Goal: Navigation & Orientation: Find specific page/section

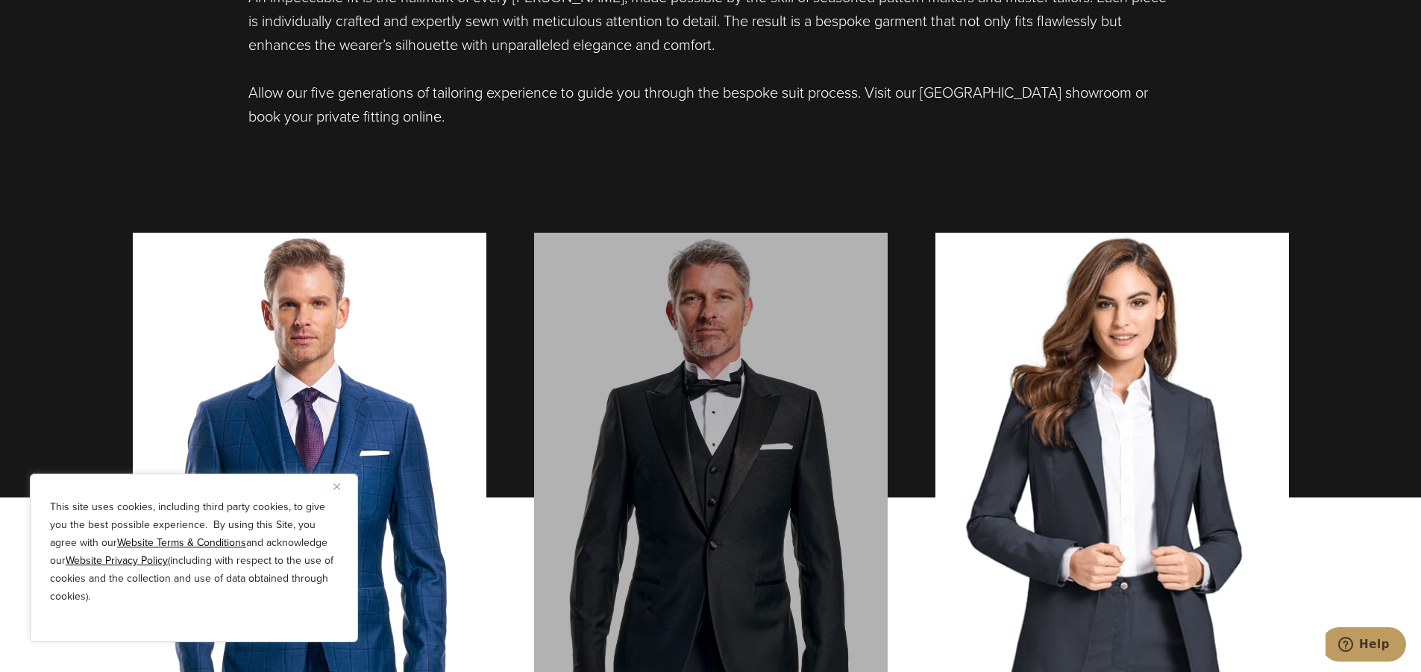
scroll to position [1218, 0]
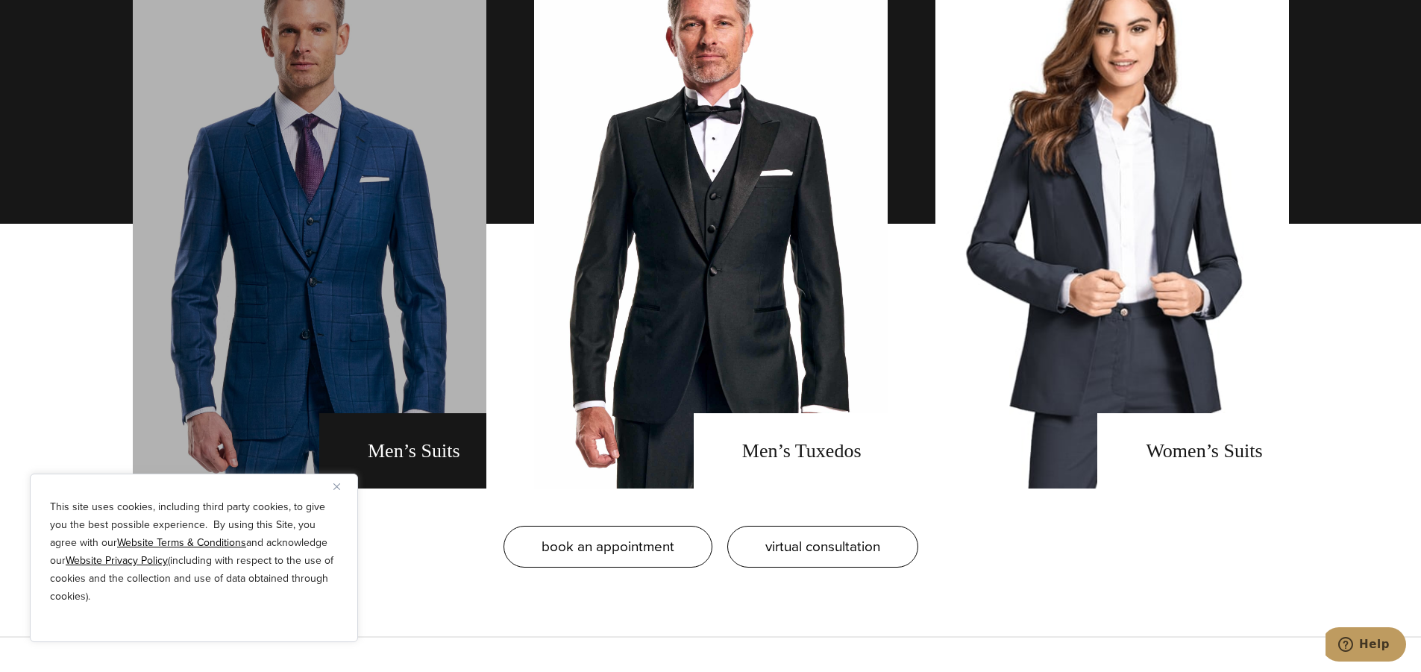
click at [415, 444] on link "men's suits" at bounding box center [309, 223] width 353 height 529
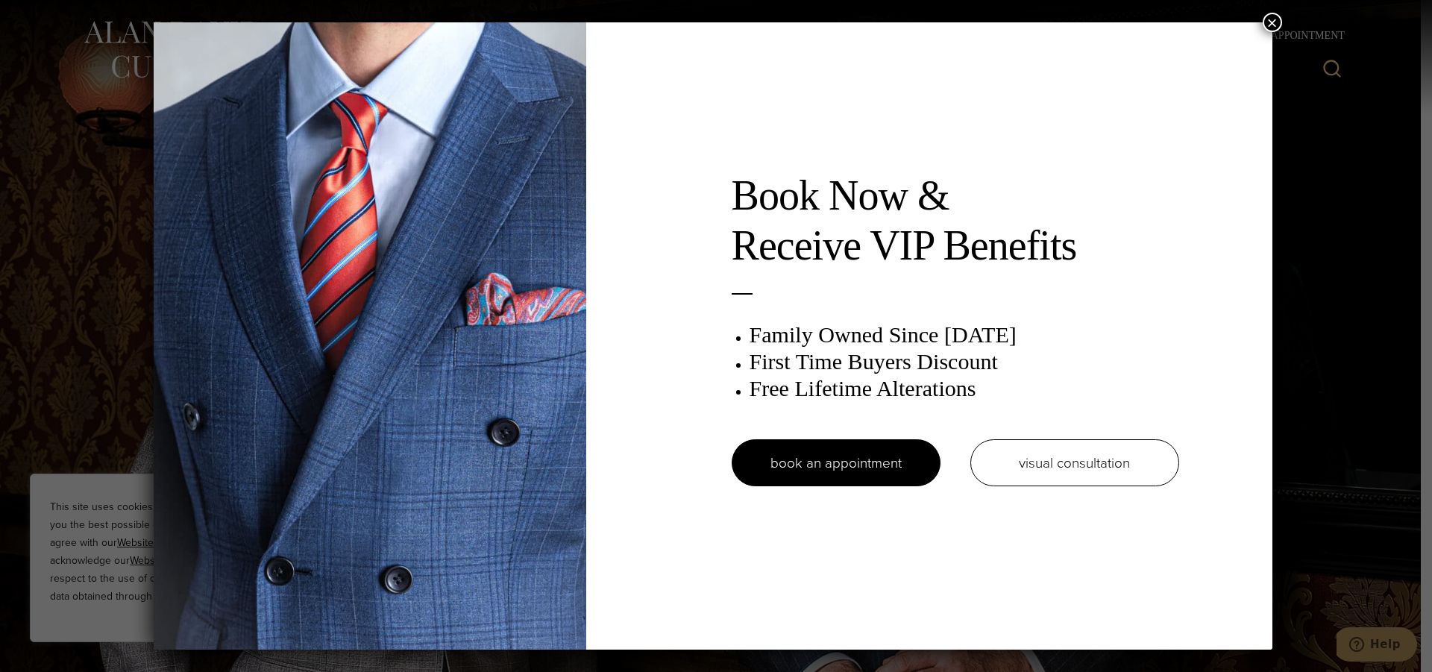
click at [1269, 23] on button "×" at bounding box center [1271, 22] width 19 height 19
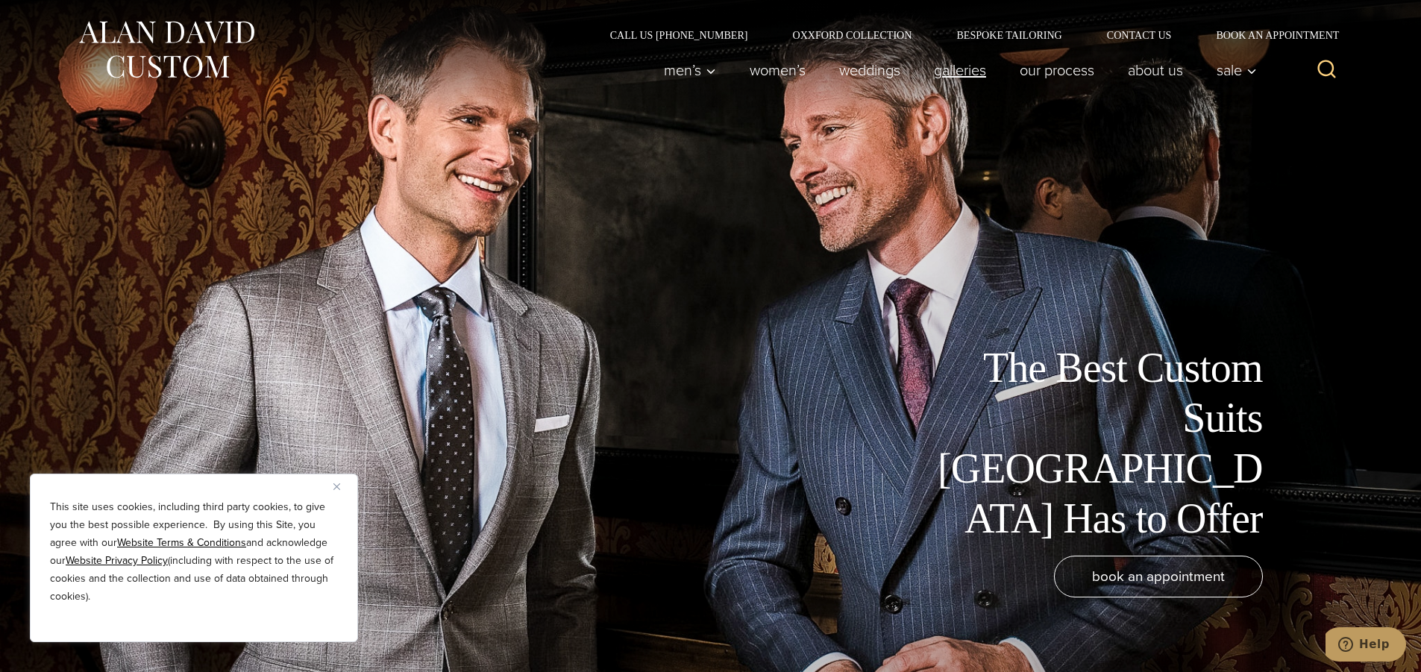
click at [963, 69] on link "Galleries" at bounding box center [959, 70] width 86 height 30
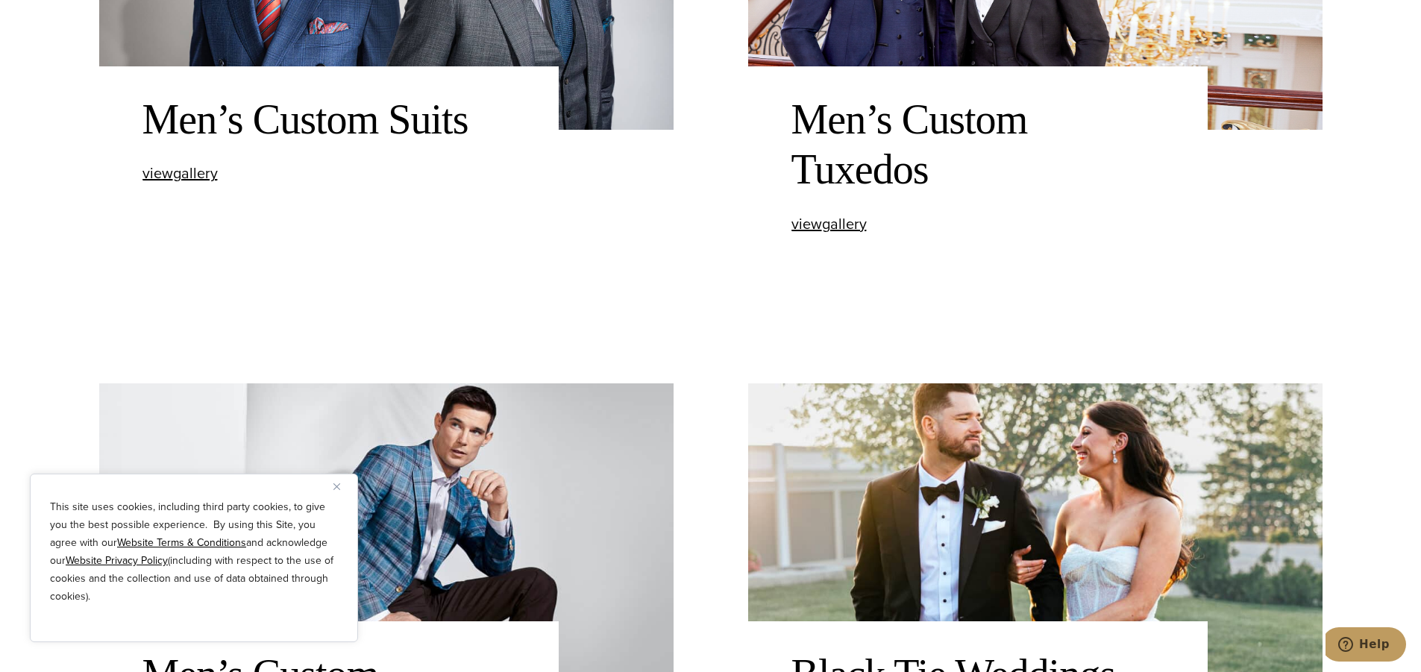
scroll to position [1044, 0]
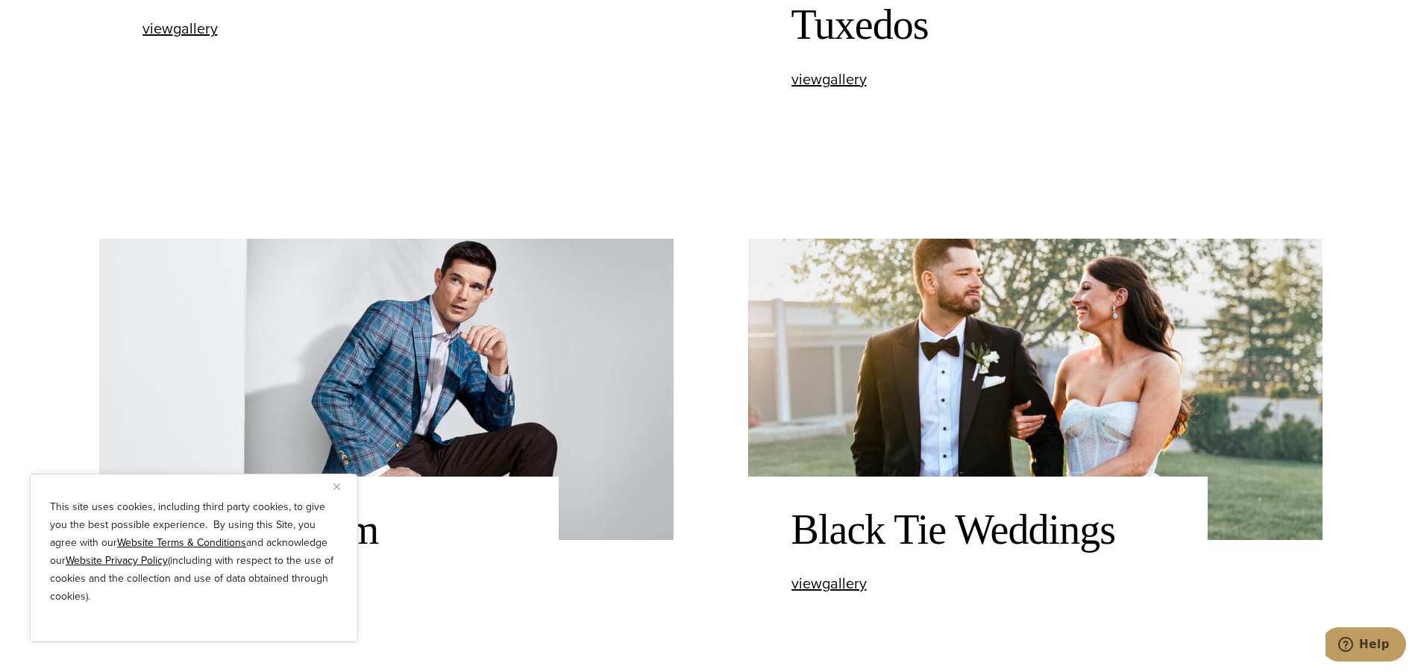
click at [335, 485] on img "Close" at bounding box center [336, 486] width 7 height 7
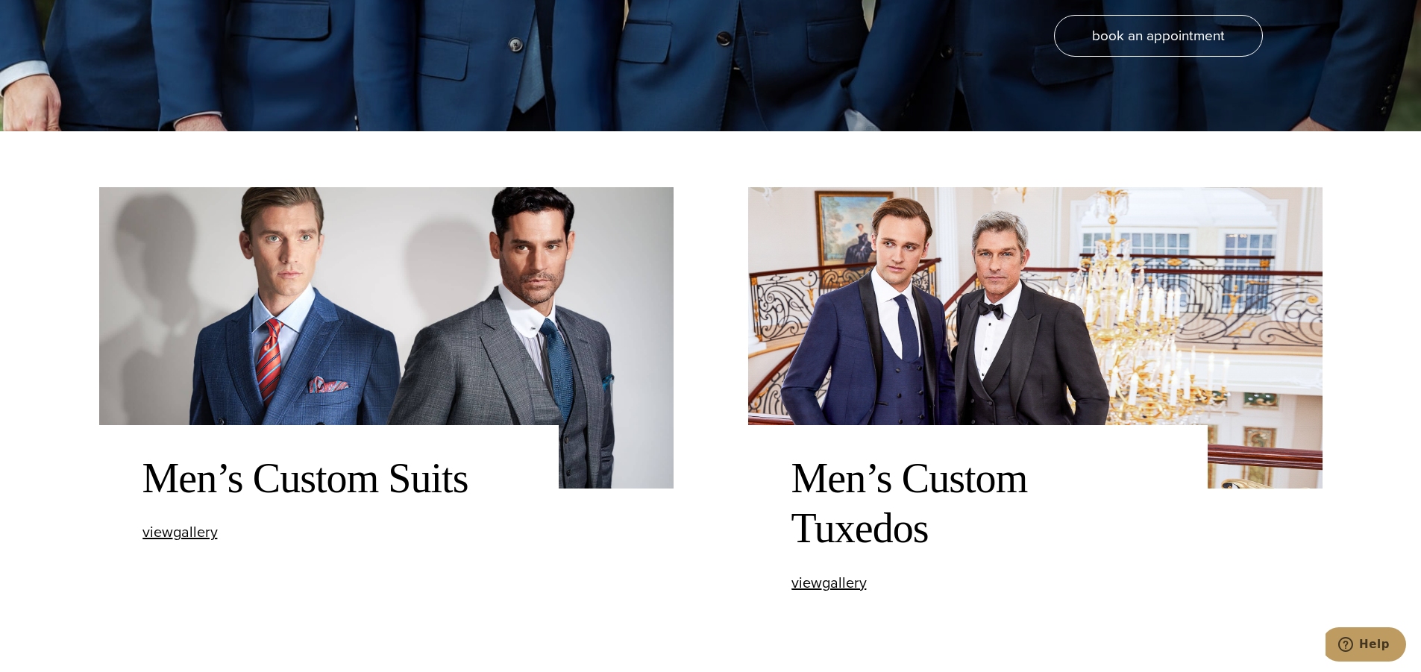
scroll to position [522, 0]
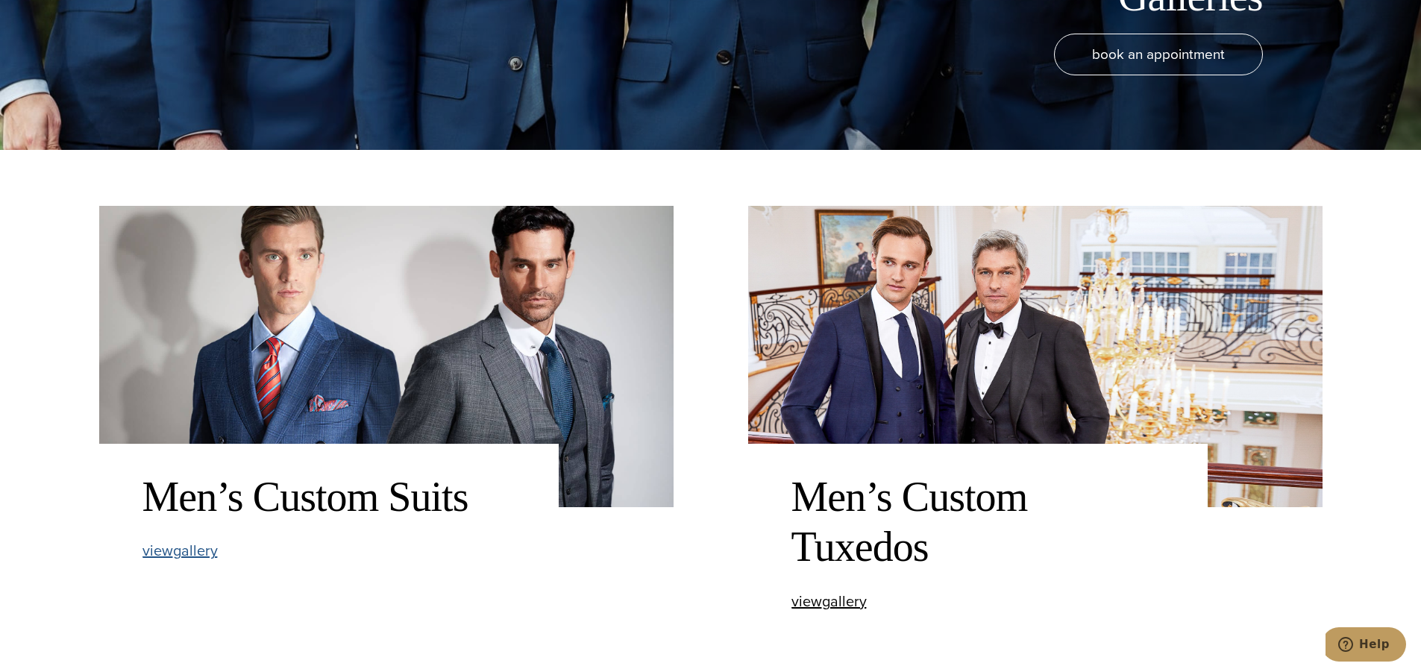
click at [201, 553] on span "view Men’s Custom Suits gallery" at bounding box center [179, 550] width 75 height 22
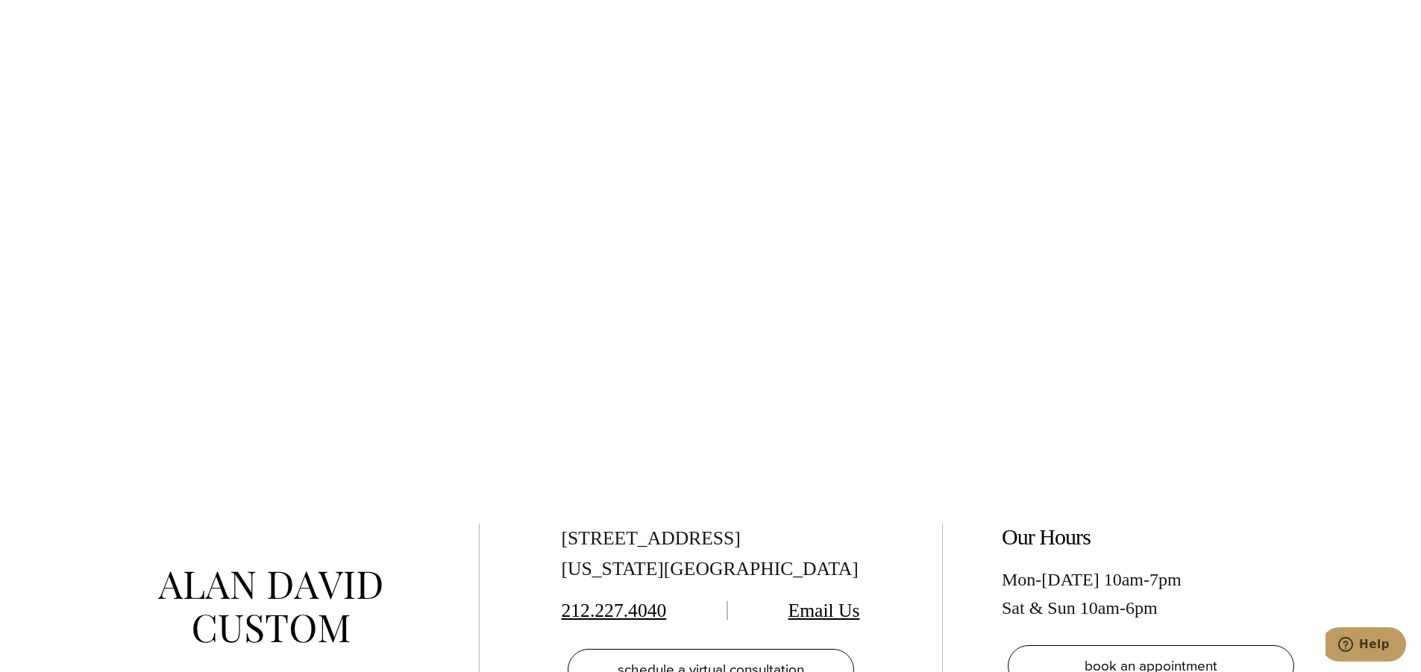
scroll to position [8178, 0]
